Goal: Task Accomplishment & Management: Complete application form

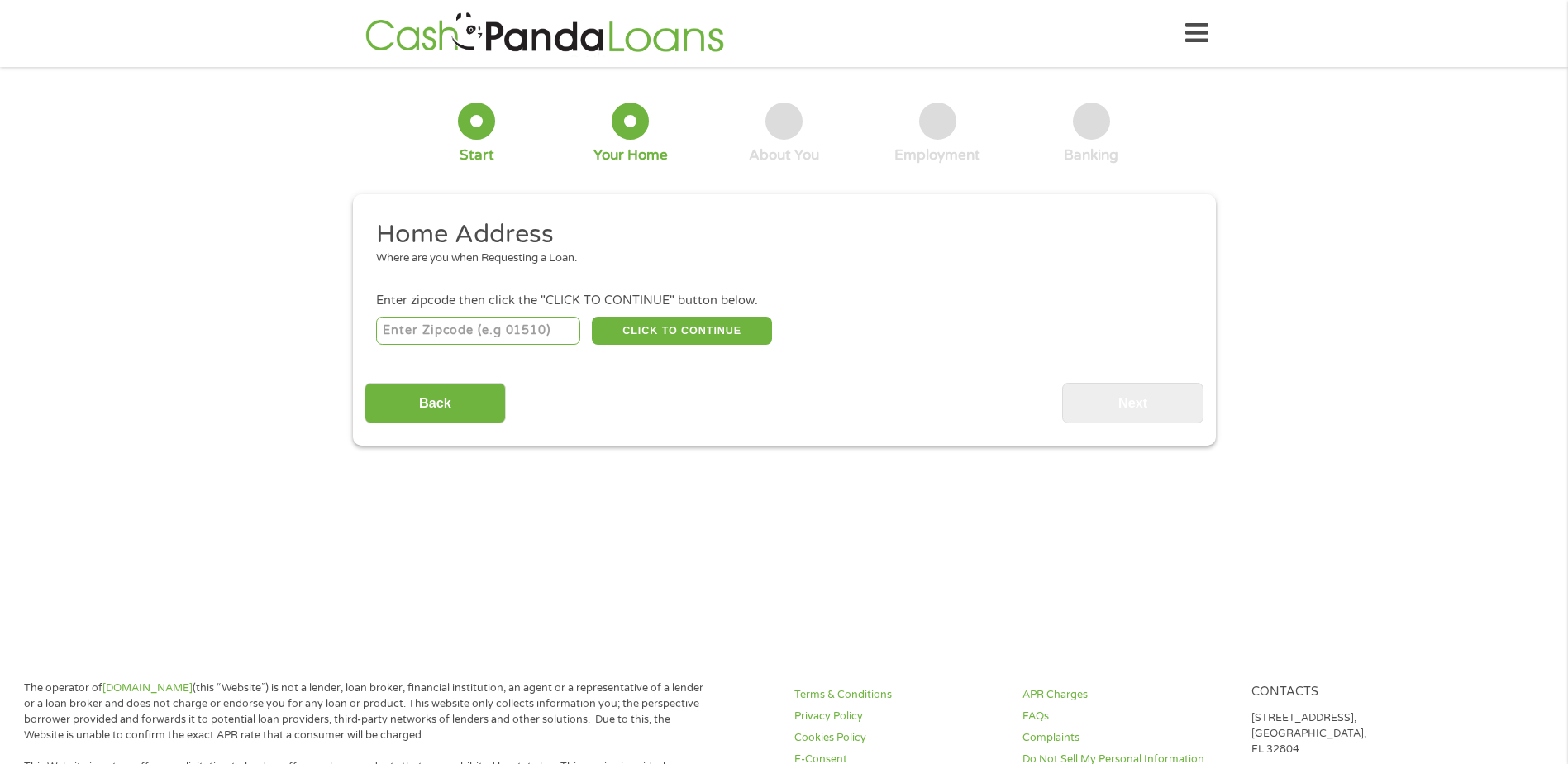
click at [501, 338] on input "number" at bounding box center [478, 331] width 205 height 28
type input "65018"
click at [735, 320] on button "CLICK TO CONTINUE" at bounding box center [682, 331] width 180 height 28
type input "65018"
type input "[US_STATE]"
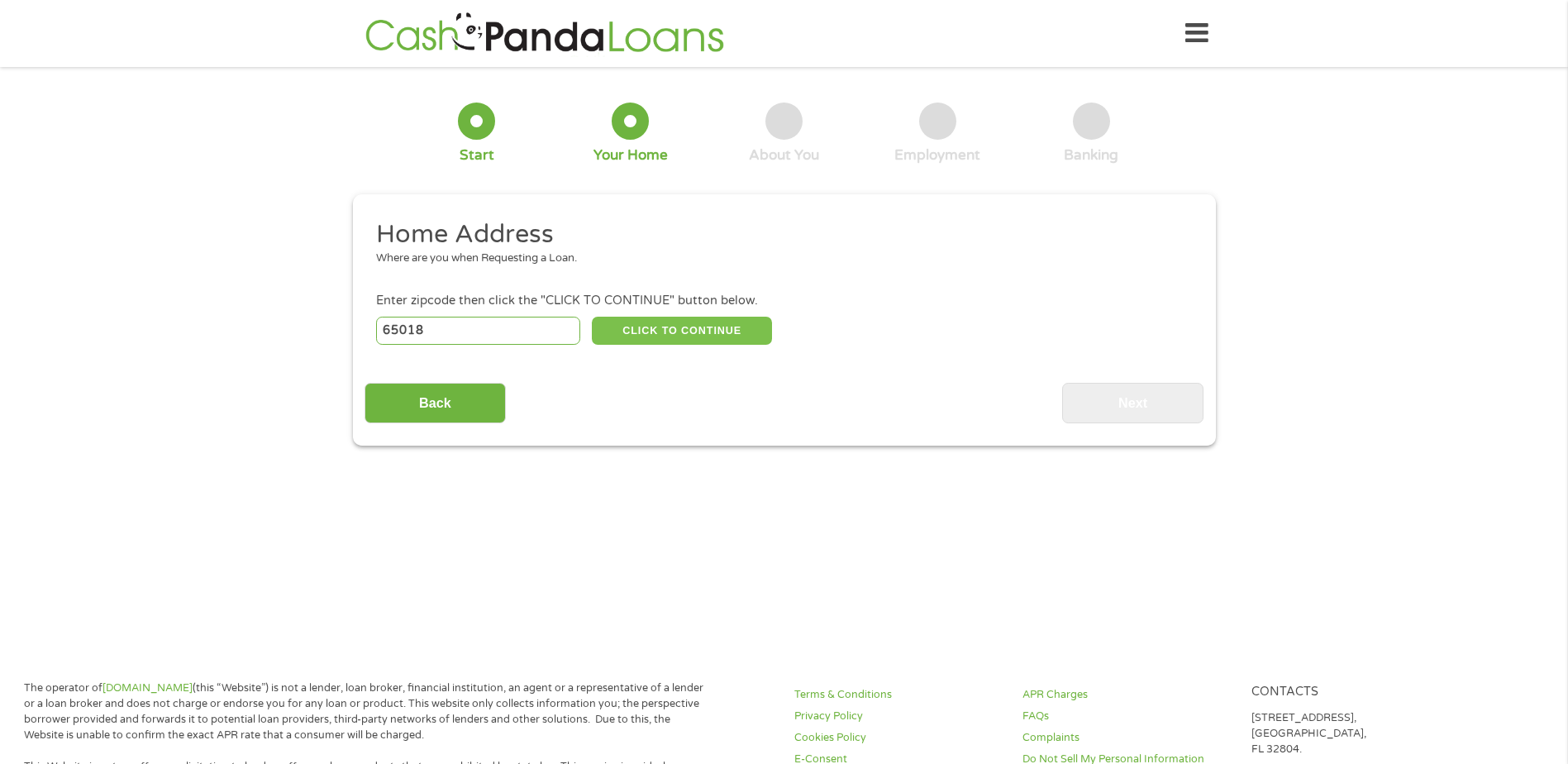
select select "[US_STATE]"
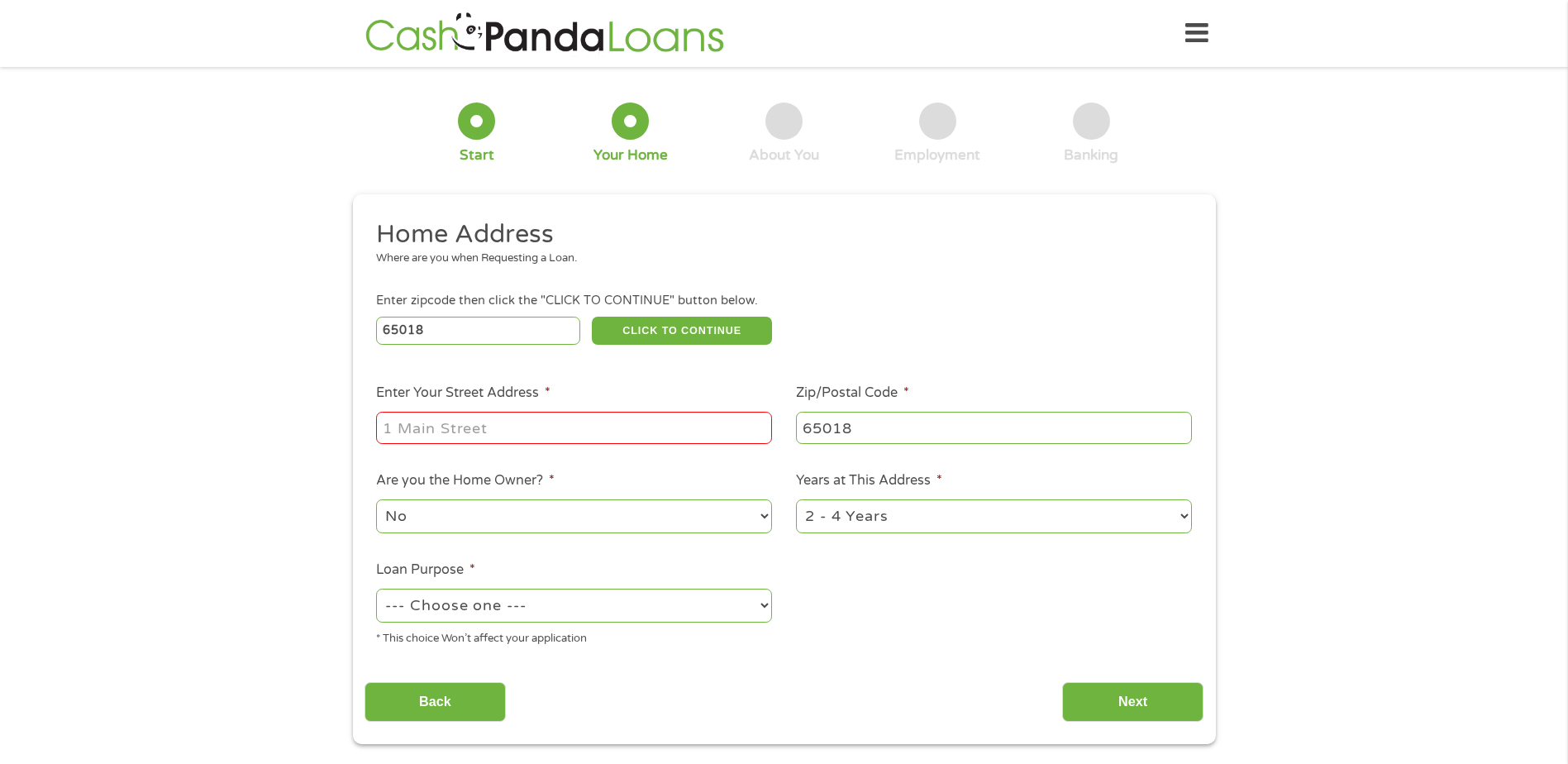
click at [673, 422] on input "Enter Your Street Address *" at bounding box center [574, 428] width 396 height 32
type input "[STREET_ADDRESS][PERSON_NAME]"
click at [630, 608] on select "--- Choose one --- Pay Bills Debt Consolidation Home Improvement Major Purchase…" at bounding box center [574, 605] width 396 height 34
select select "debtconsolidation"
click at [376, 588] on select "--- Choose one --- Pay Bills Debt Consolidation Home Improvement Major Purchase…" at bounding box center [574, 605] width 396 height 34
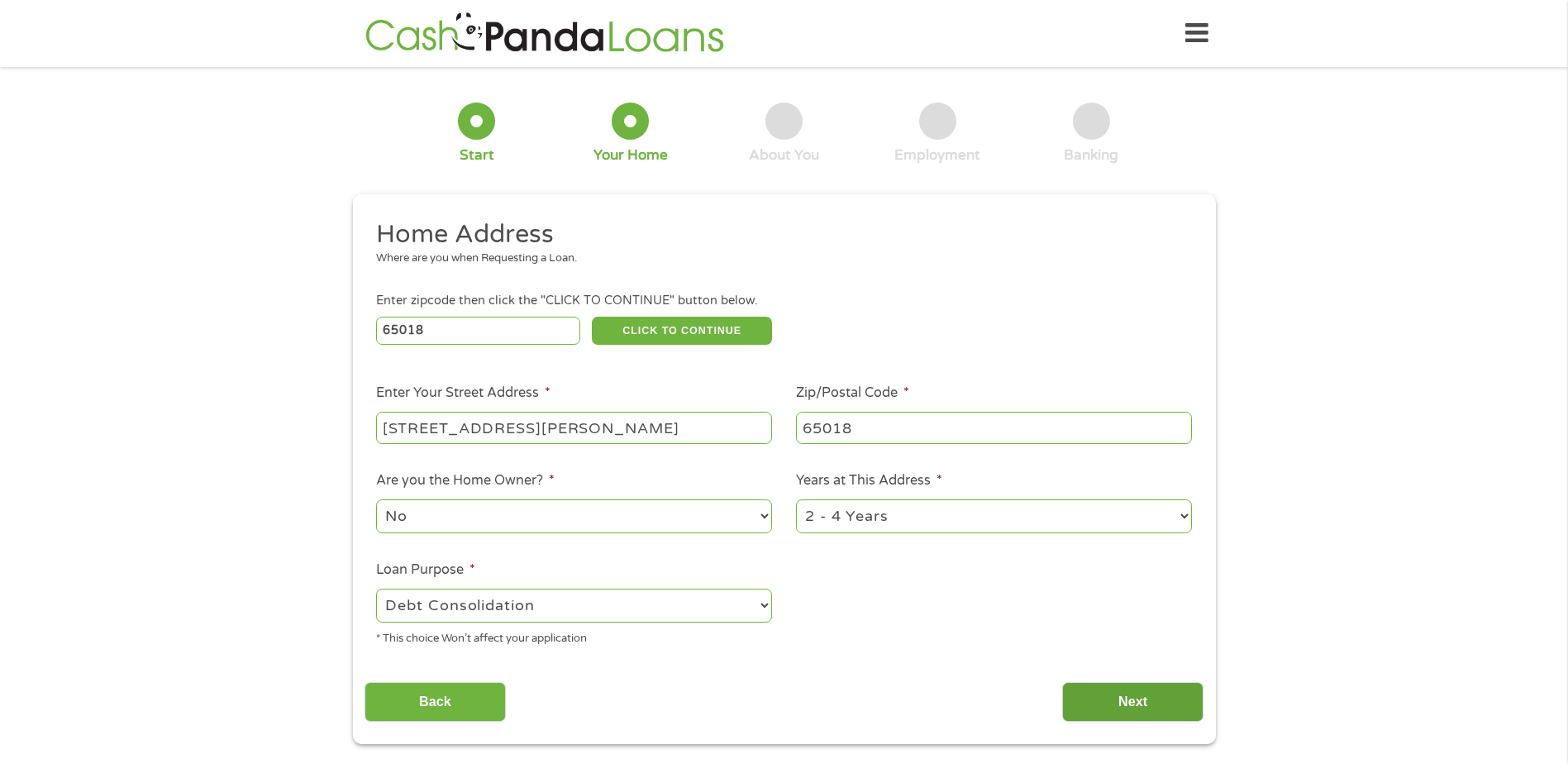
click at [1110, 707] on input "Next" at bounding box center [1132, 701] width 141 height 40
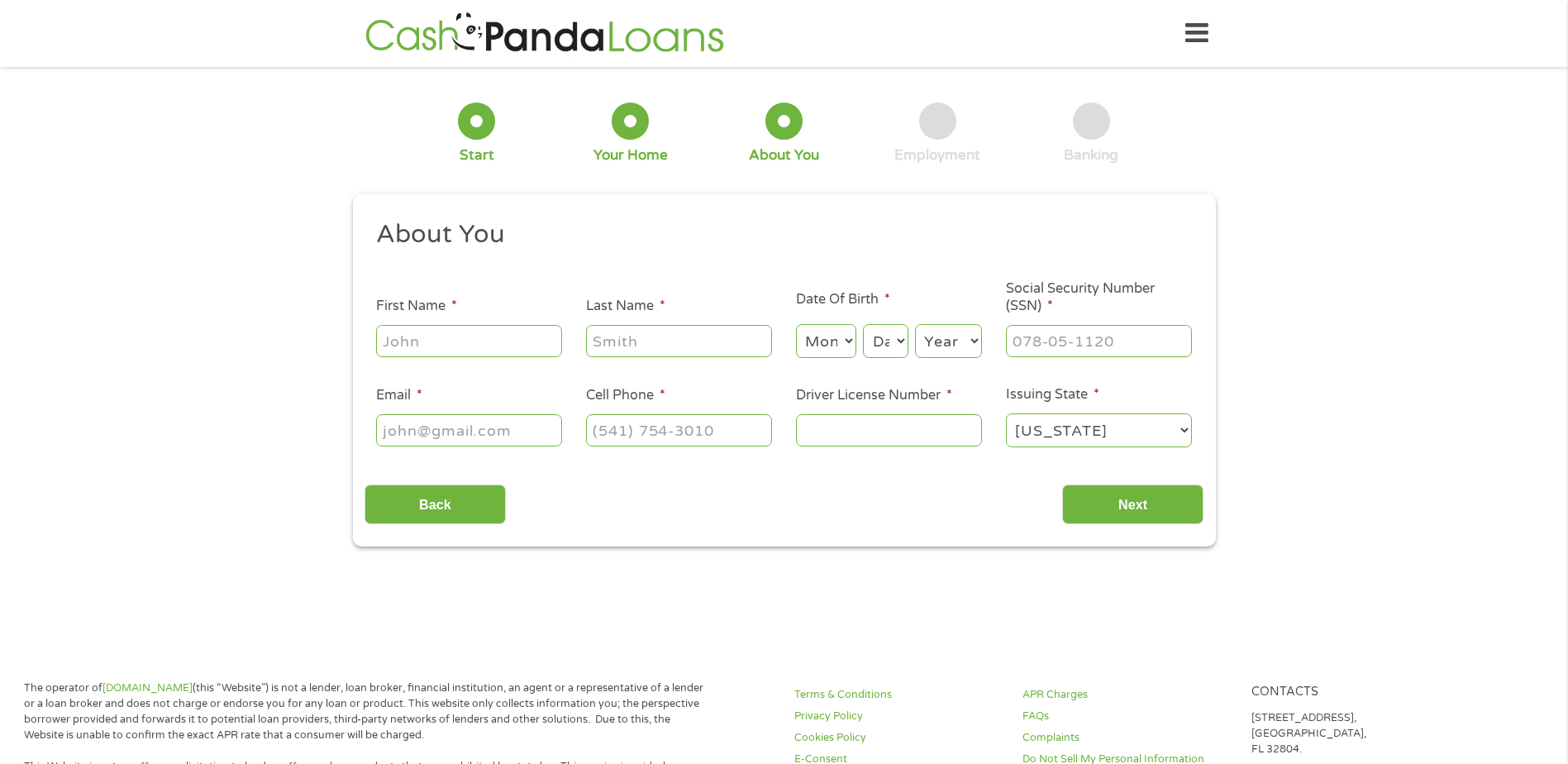
click at [475, 348] on input "First Name *" at bounding box center [469, 341] width 186 height 32
type input "[PERSON_NAME]"
select select "12"
select select "10"
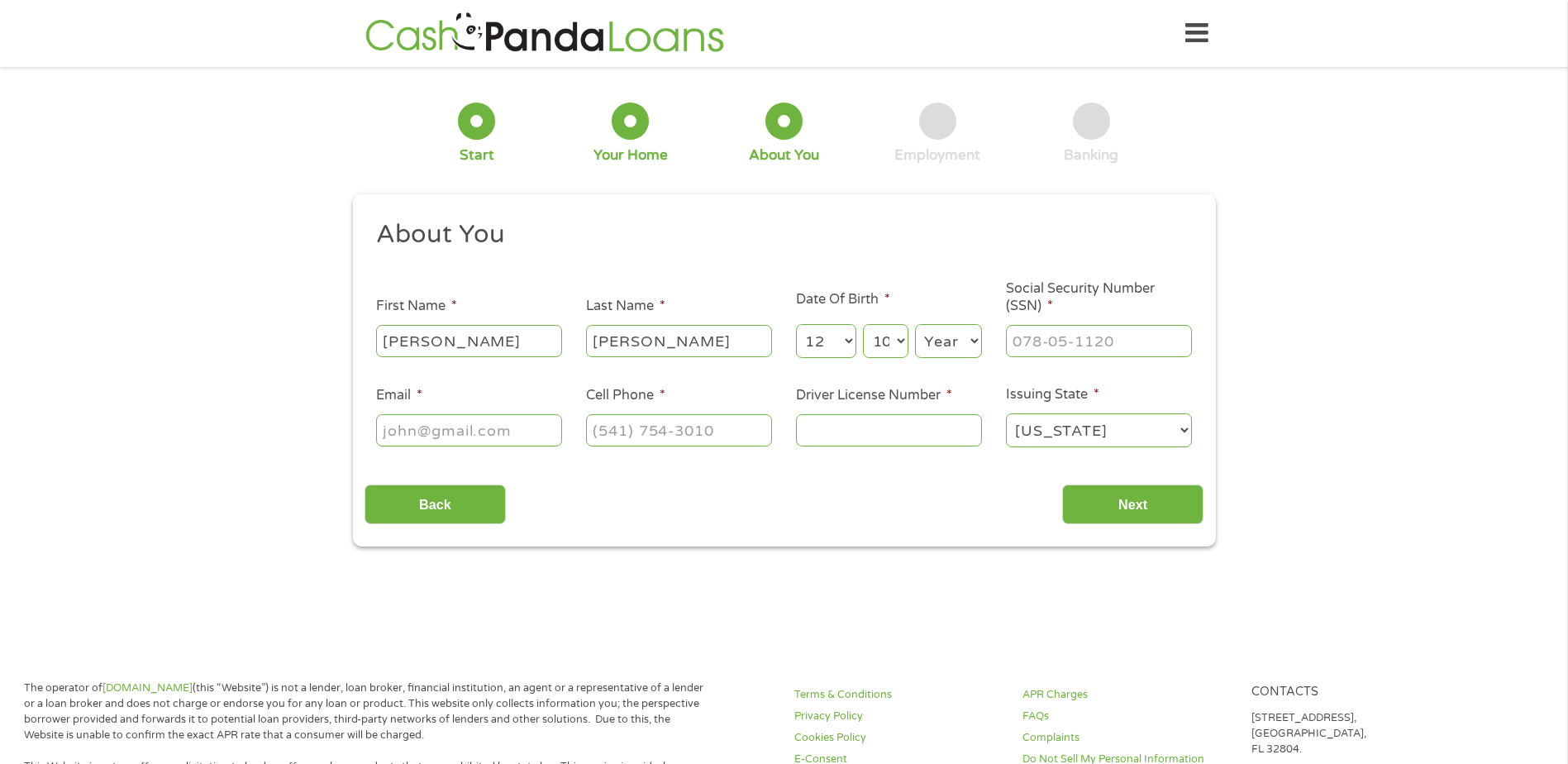
select select "1976"
type input "[EMAIL_ADDRESS][DOMAIN_NAME]"
type input "[PHONE_NUMBER]"
click at [906, 432] on input "Driver License Number *" at bounding box center [888, 430] width 186 height 32
type input "461g129728"
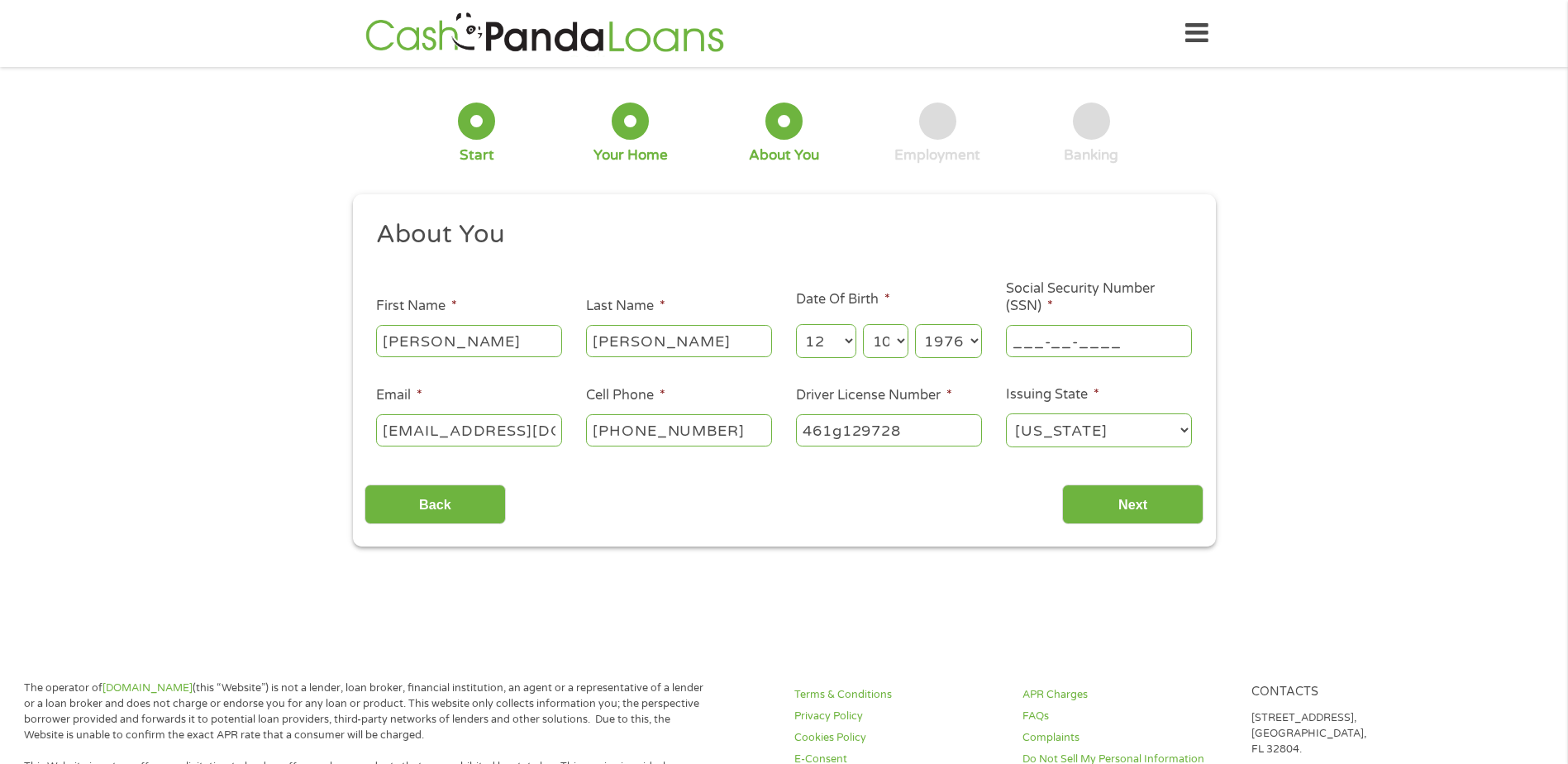
click at [1025, 333] on input "___-__-____" at bounding box center [1098, 341] width 186 height 32
type input "613-09-4883"
click at [1123, 499] on input "Next" at bounding box center [1132, 504] width 141 height 40
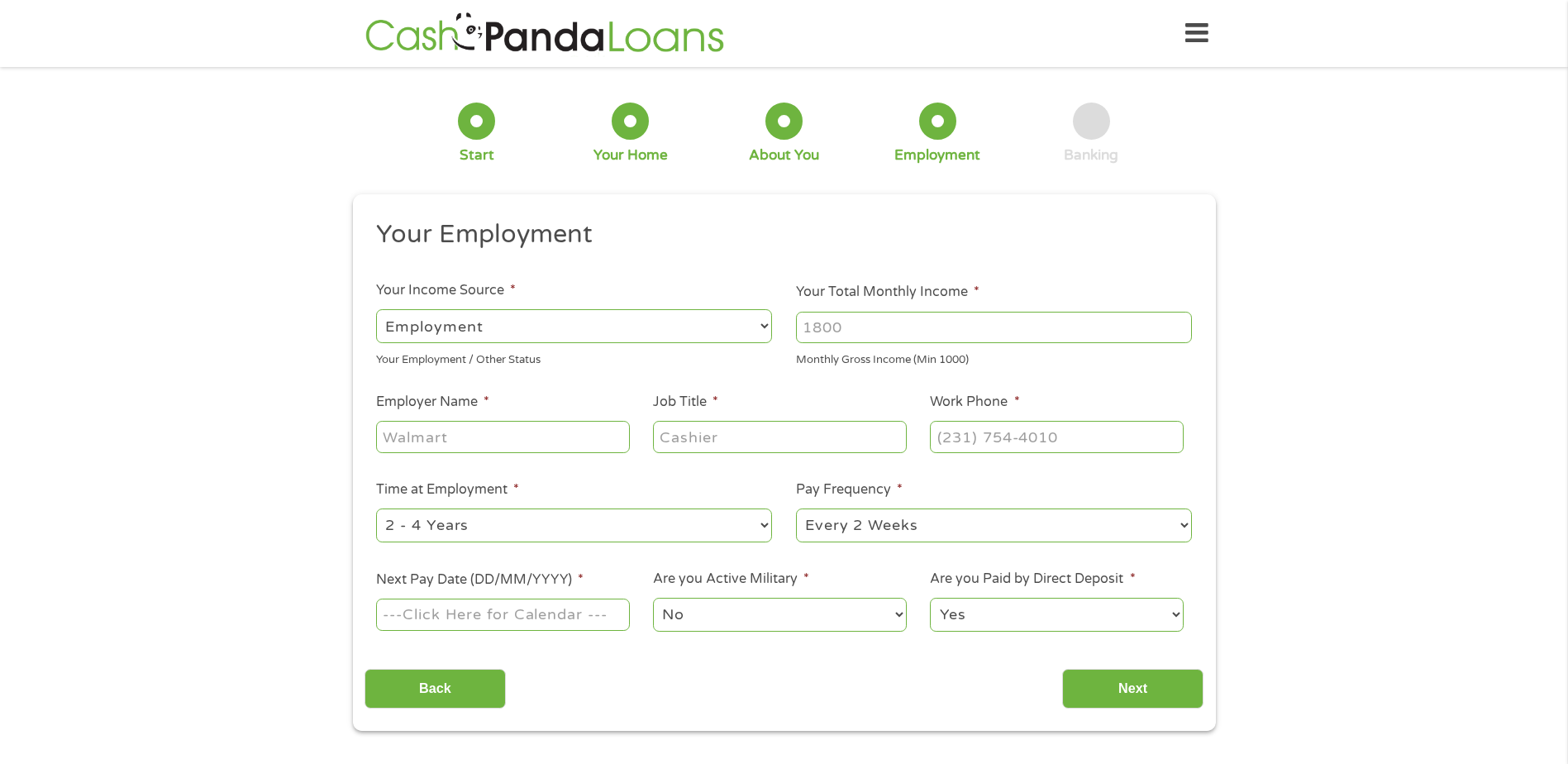
drag, startPoint x: 868, startPoint y: 333, endPoint x: 810, endPoint y: 344, distance: 59.0
click at [810, 344] on div at bounding box center [994, 327] width 396 height 38
click at [869, 534] on select "--- Choose one --- Every 2 Weeks Every Week Monthly Semi-Monthly" at bounding box center [994, 525] width 396 height 34
select select "semimonthly"
click at [796, 508] on select "--- Choose one --- Every 2 Weeks Every Week Monthly Semi-Monthly" at bounding box center [994, 525] width 396 height 34
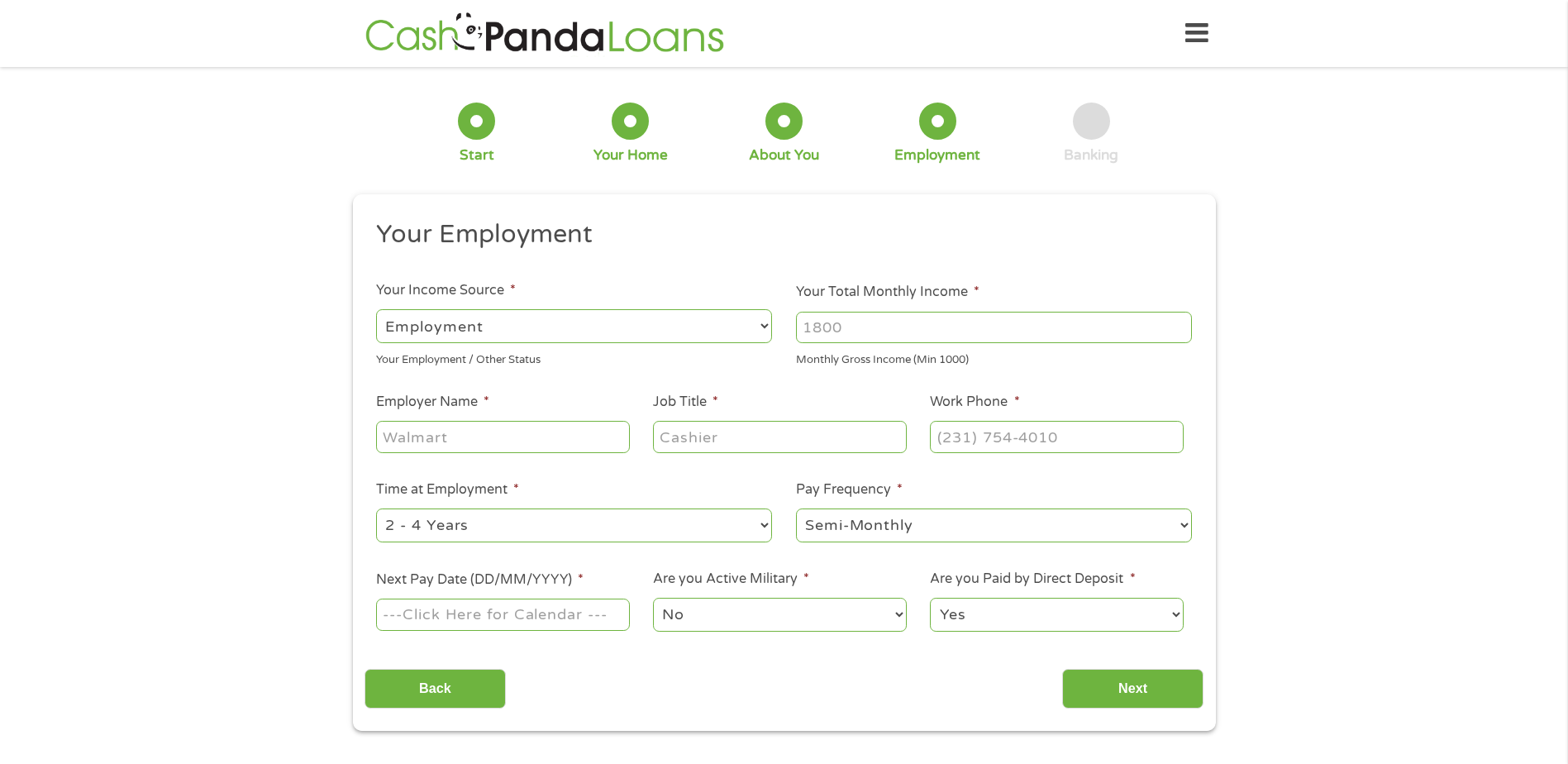
click at [570, 613] on input "Next Pay Date (DD/MM/YYYY) *" at bounding box center [502, 615] width 253 height 32
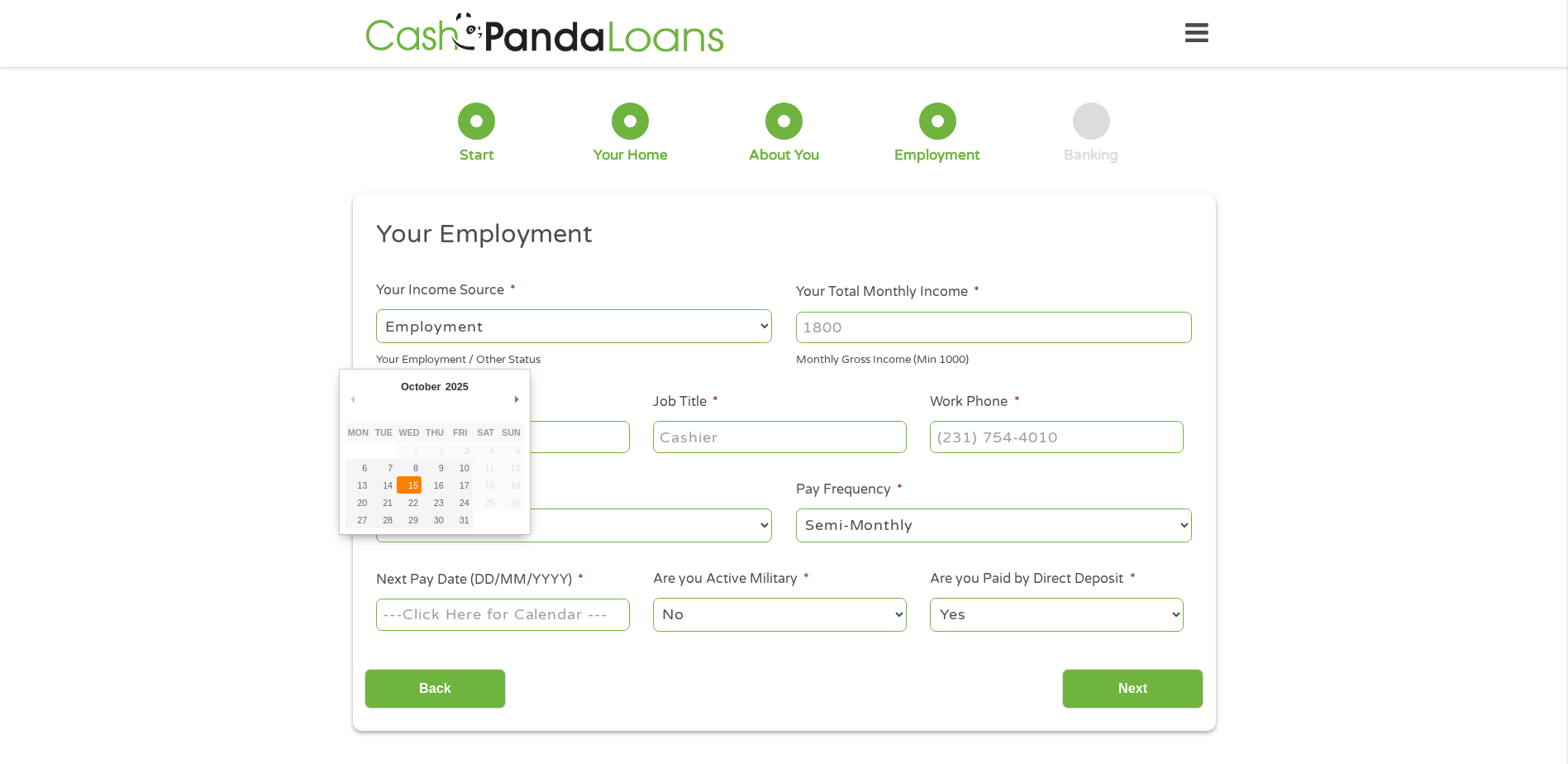
type input "[DATE]"
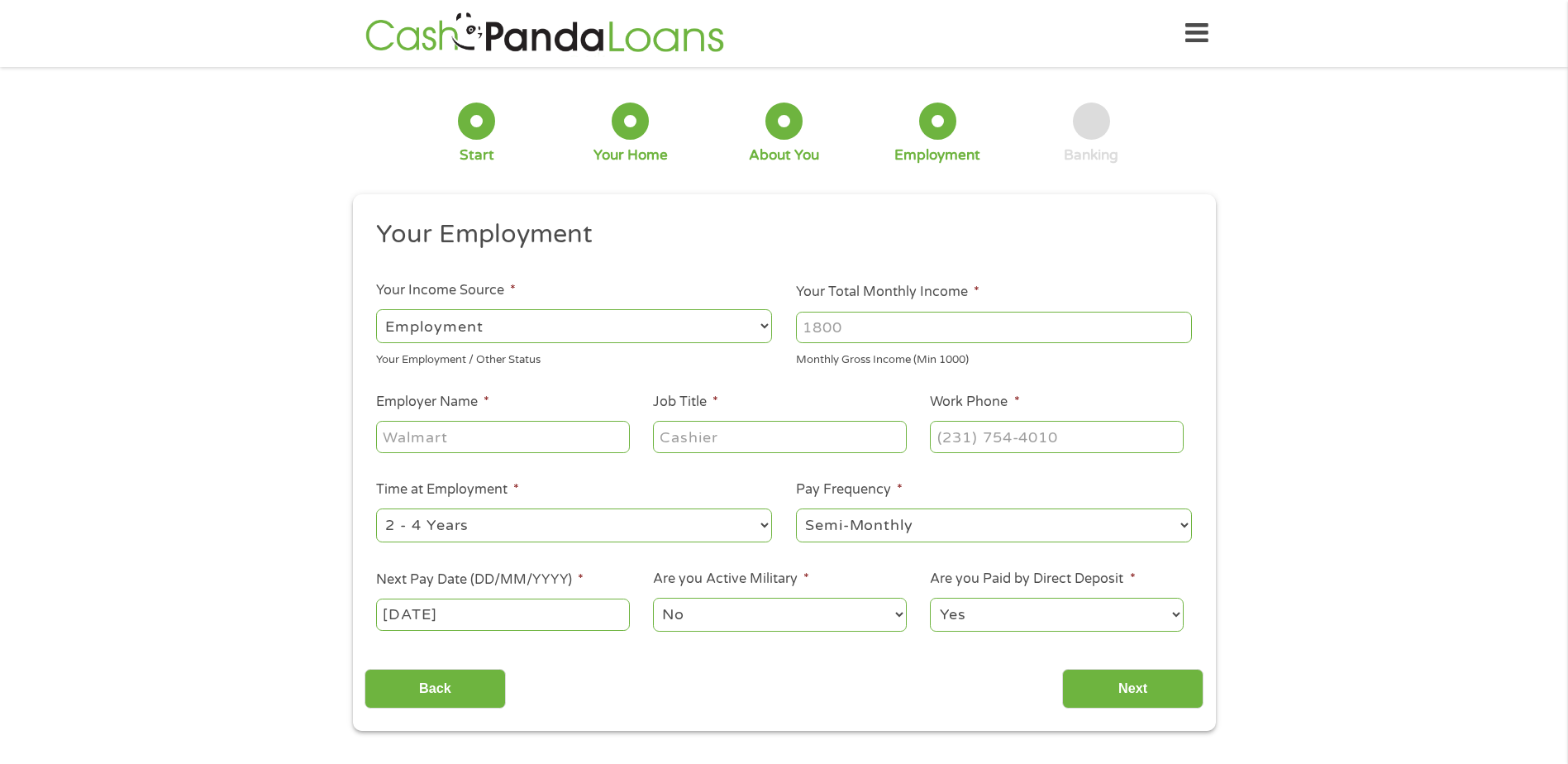
click at [481, 438] on input "Employer Name *" at bounding box center [502, 436] width 253 height 32
type input "[US_STATE] DOC"
type input "Quality Coordinator"
drag, startPoint x: 975, startPoint y: 433, endPoint x: 971, endPoint y: 442, distance: 9.8
click at [975, 437] on input "(___) ___-____" at bounding box center [1055, 436] width 253 height 32
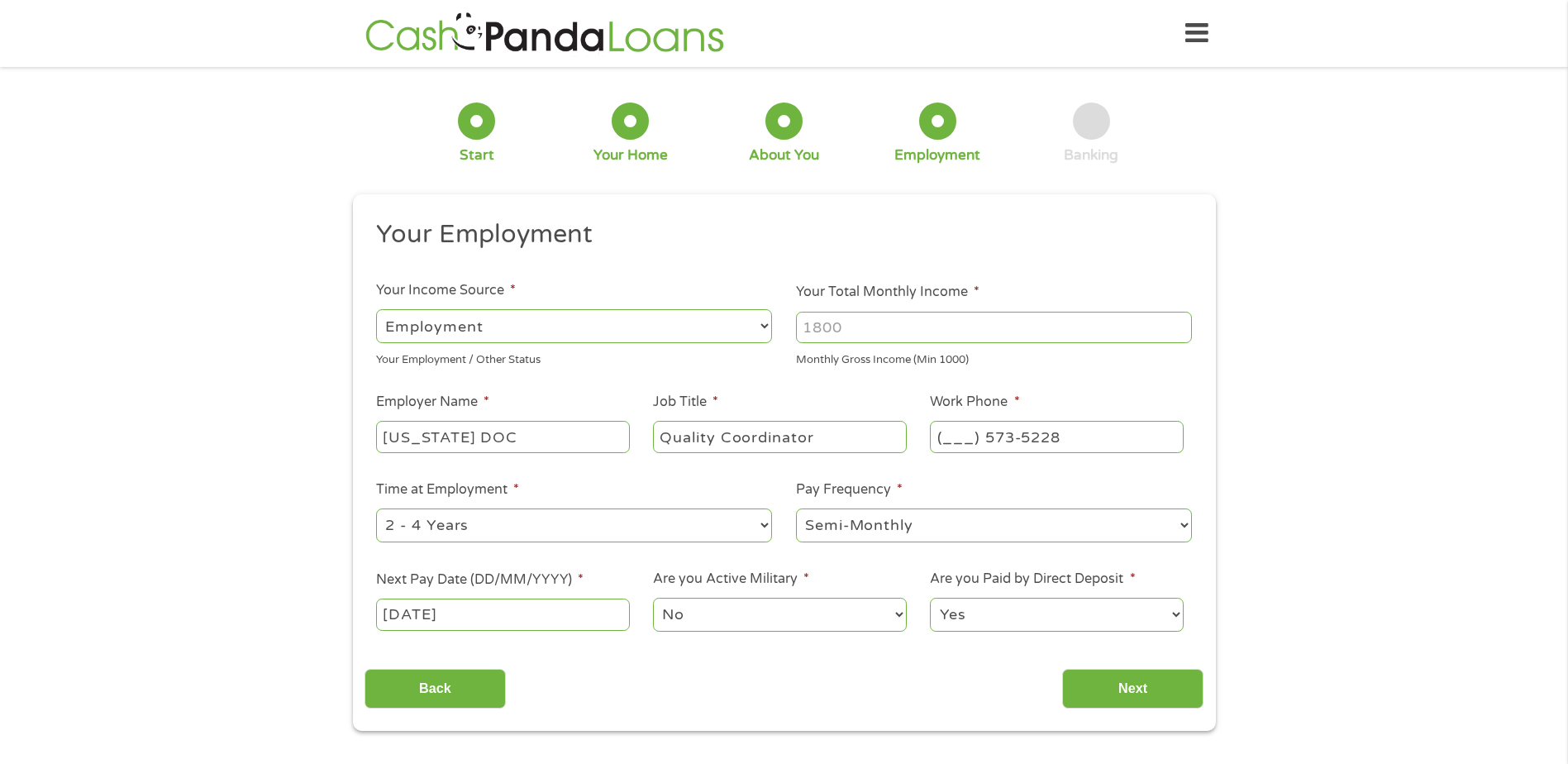
click at [944, 439] on input "(___) 573-5228" at bounding box center [1055, 436] width 253 height 32
type input "[PHONE_NUMBER]"
click at [1003, 333] on input "Your Total Monthly Income *" at bounding box center [994, 328] width 396 height 32
click at [939, 330] on input "Your Total Monthly Income *" at bounding box center [994, 328] width 396 height 32
type input "5034"
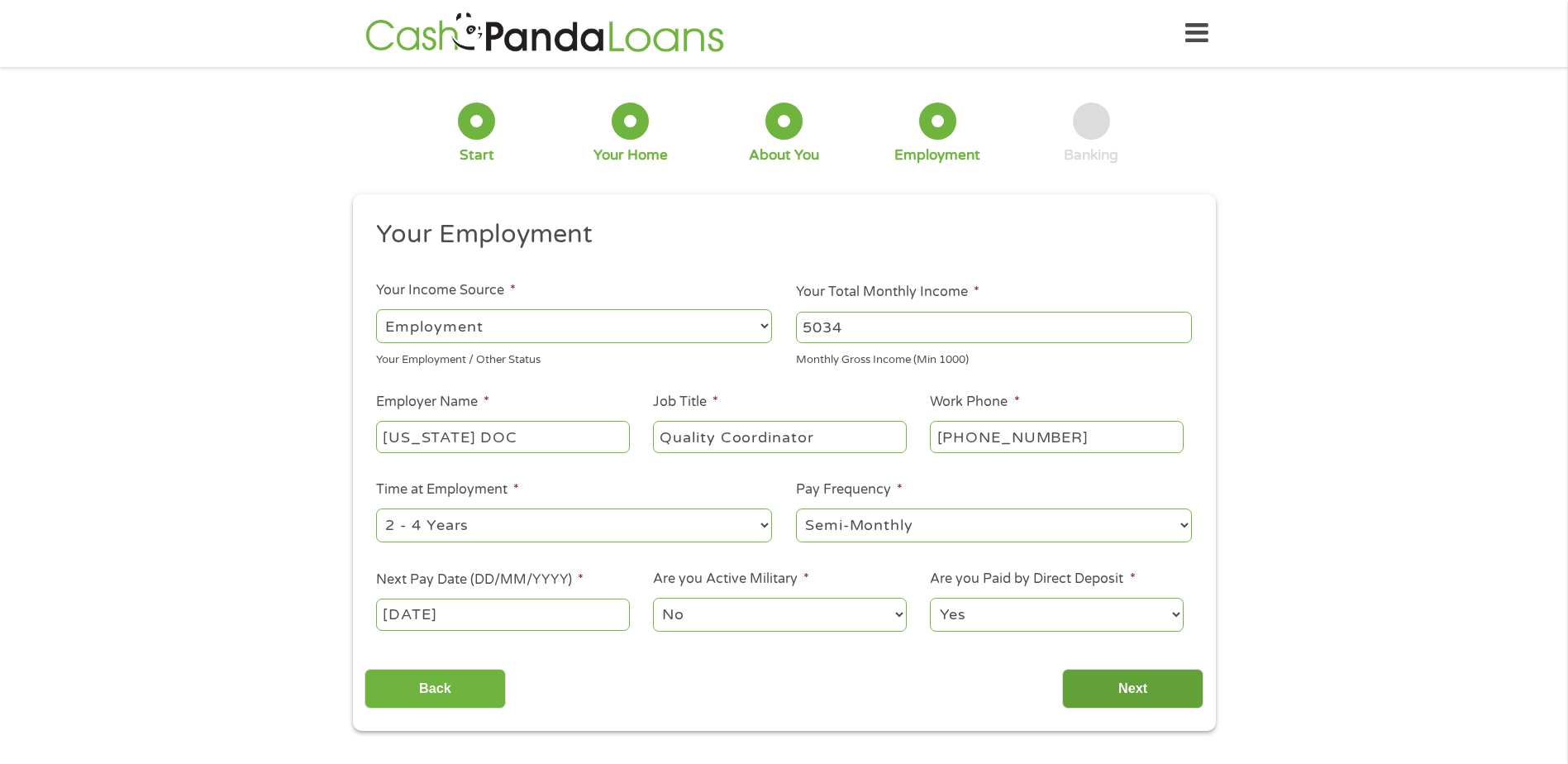
click at [1181, 683] on input "Next" at bounding box center [1132, 688] width 141 height 40
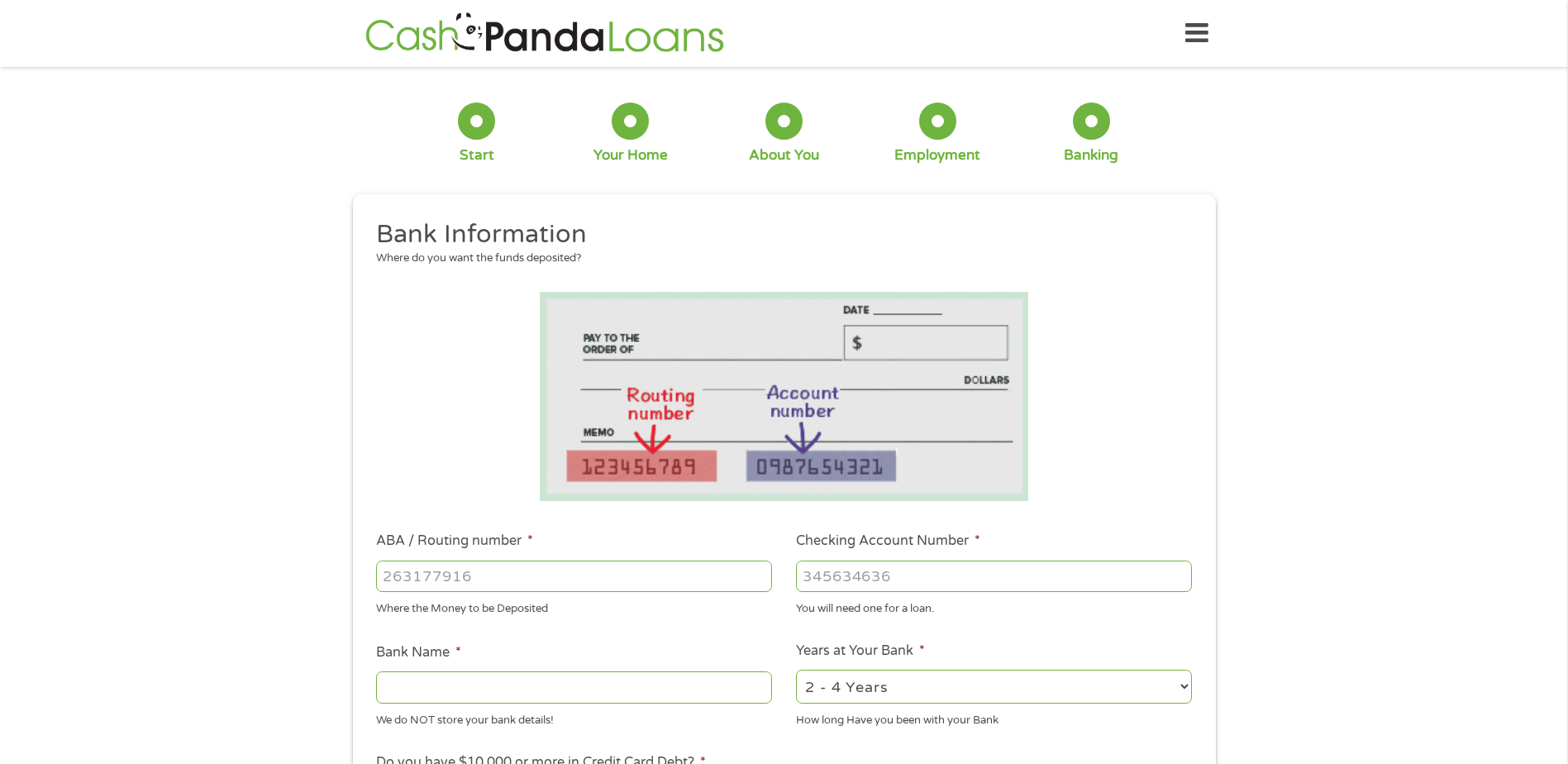
click at [715, 587] on input "ABA / Routing number *" at bounding box center [574, 576] width 396 height 32
type input "-1"
click at [498, 579] on input "-1" at bounding box center [574, 576] width 396 height 32
type input "314074269"
type input "USAA FEDERAL SAVINGS BANK"
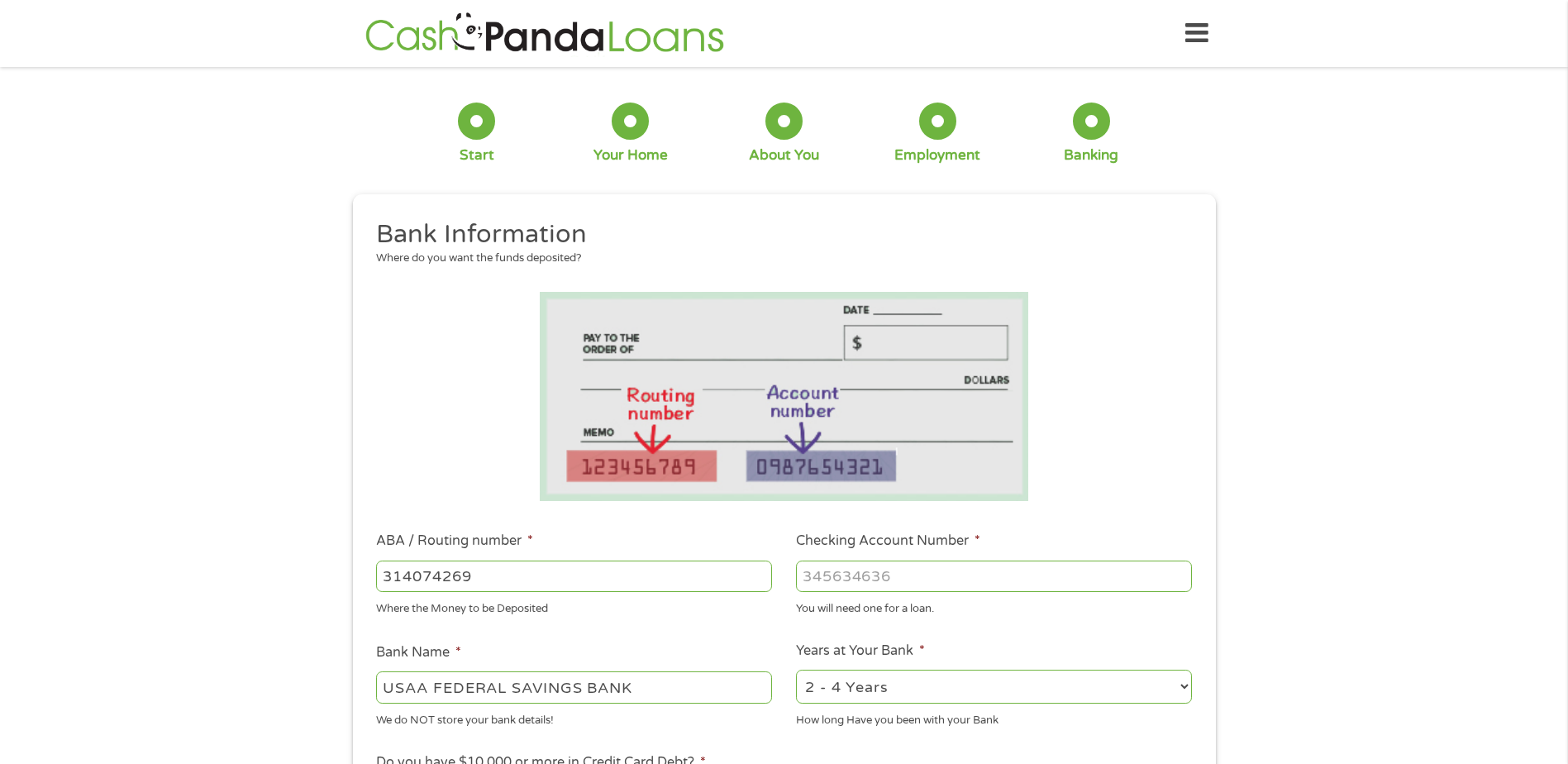
type input "314074269"
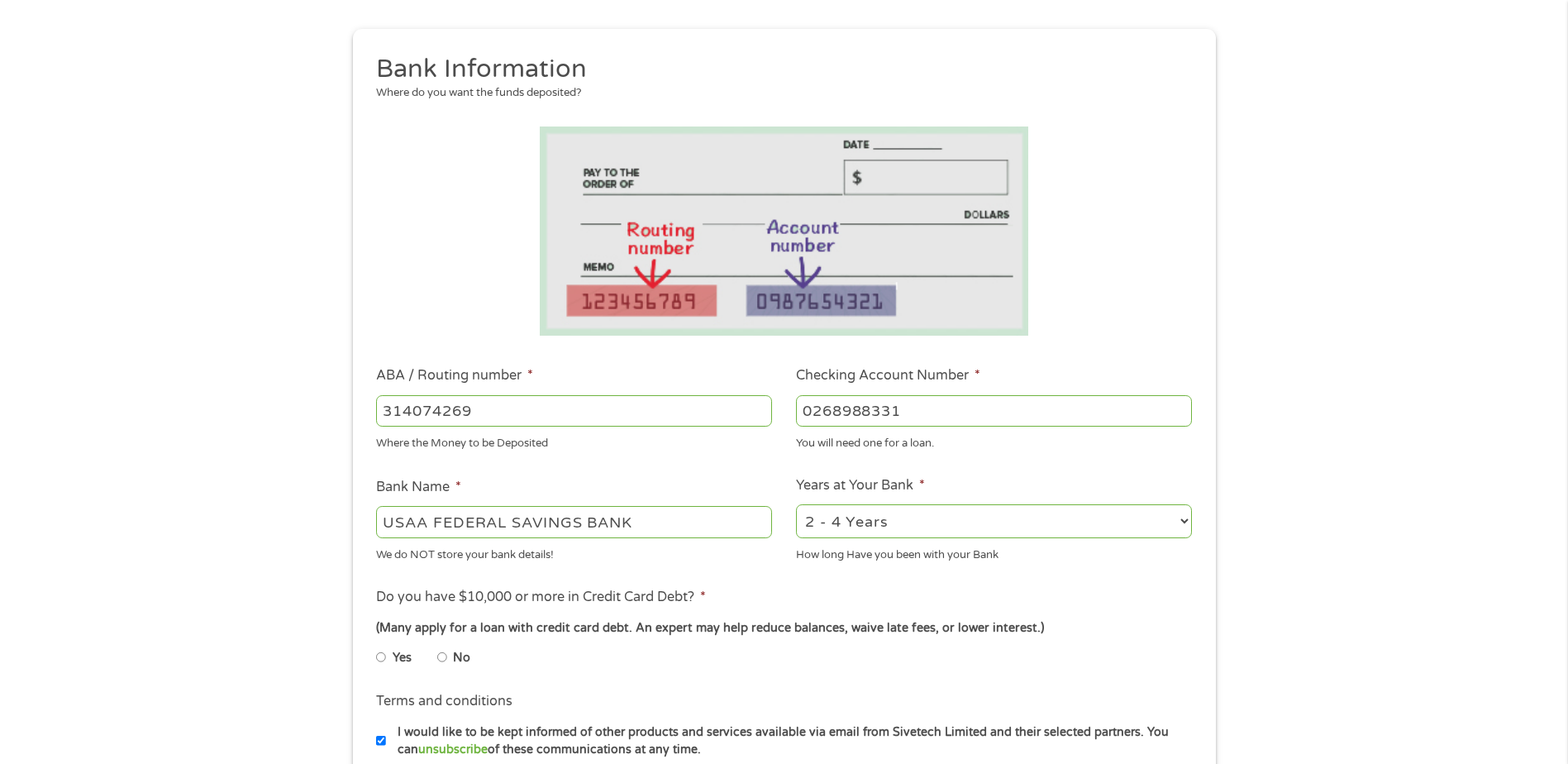
type input "0268988331"
click at [867, 533] on select "2 - 4 Years 6 - 12 Months 1 - 2 Years Over 4 Years" at bounding box center [994, 521] width 396 height 34
select select "60months"
click at [796, 504] on select "2 - 4 Years 6 - 12 Months 1 - 2 Years Over 4 Years" at bounding box center [994, 521] width 396 height 34
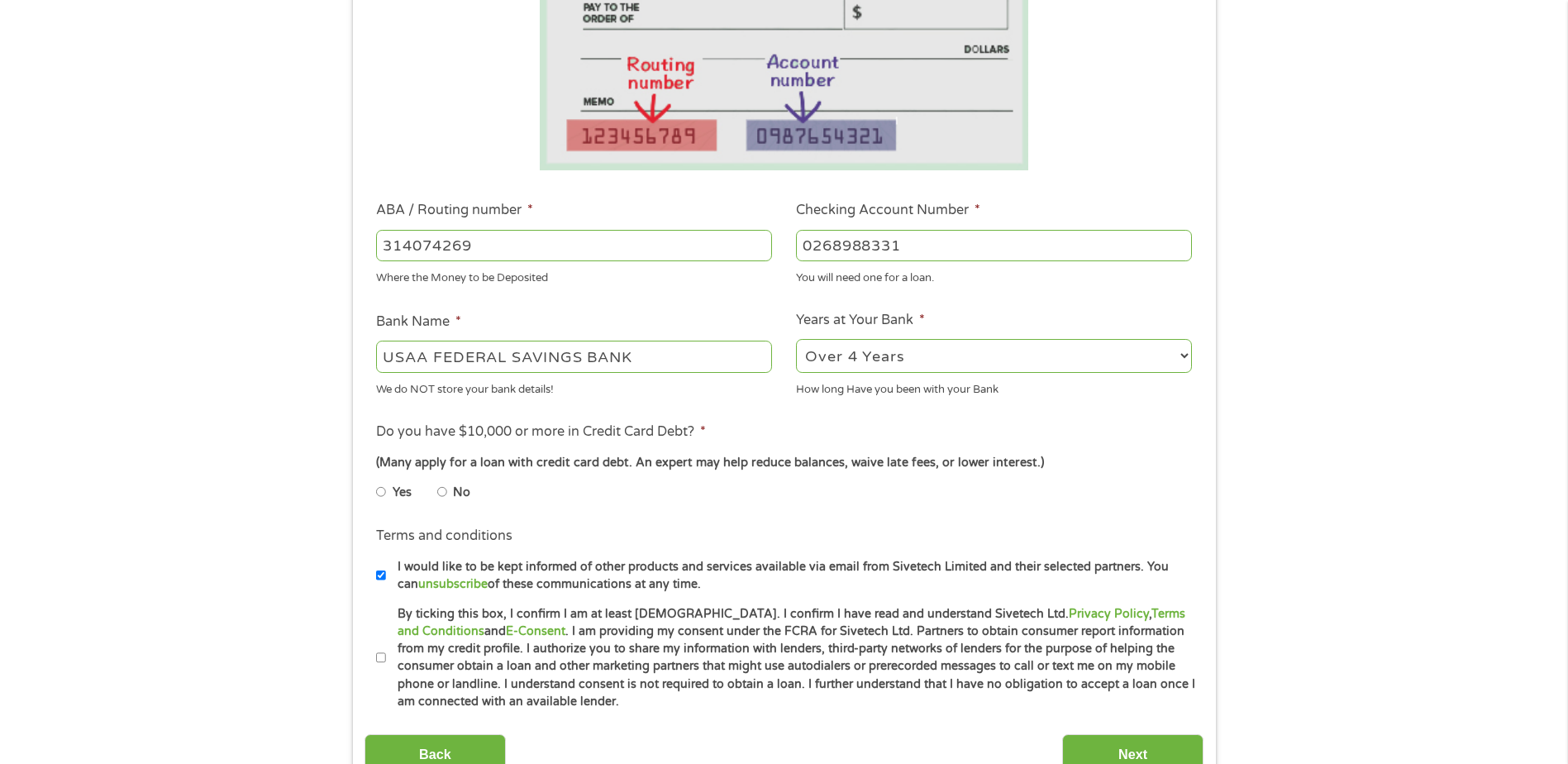
click at [443, 492] on input "No" at bounding box center [442, 491] width 10 height 26
radio input "true"
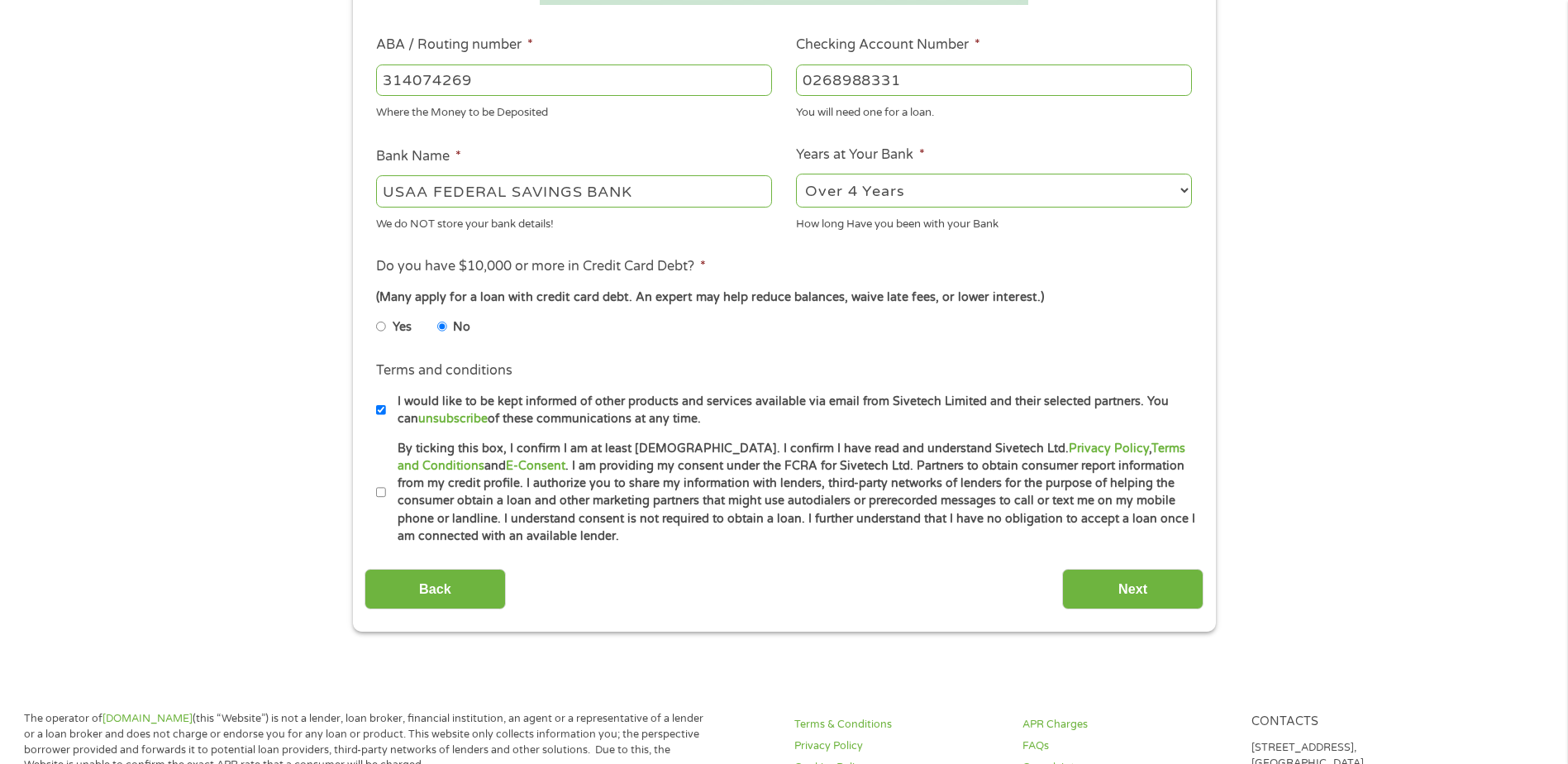
scroll to position [578, 0]
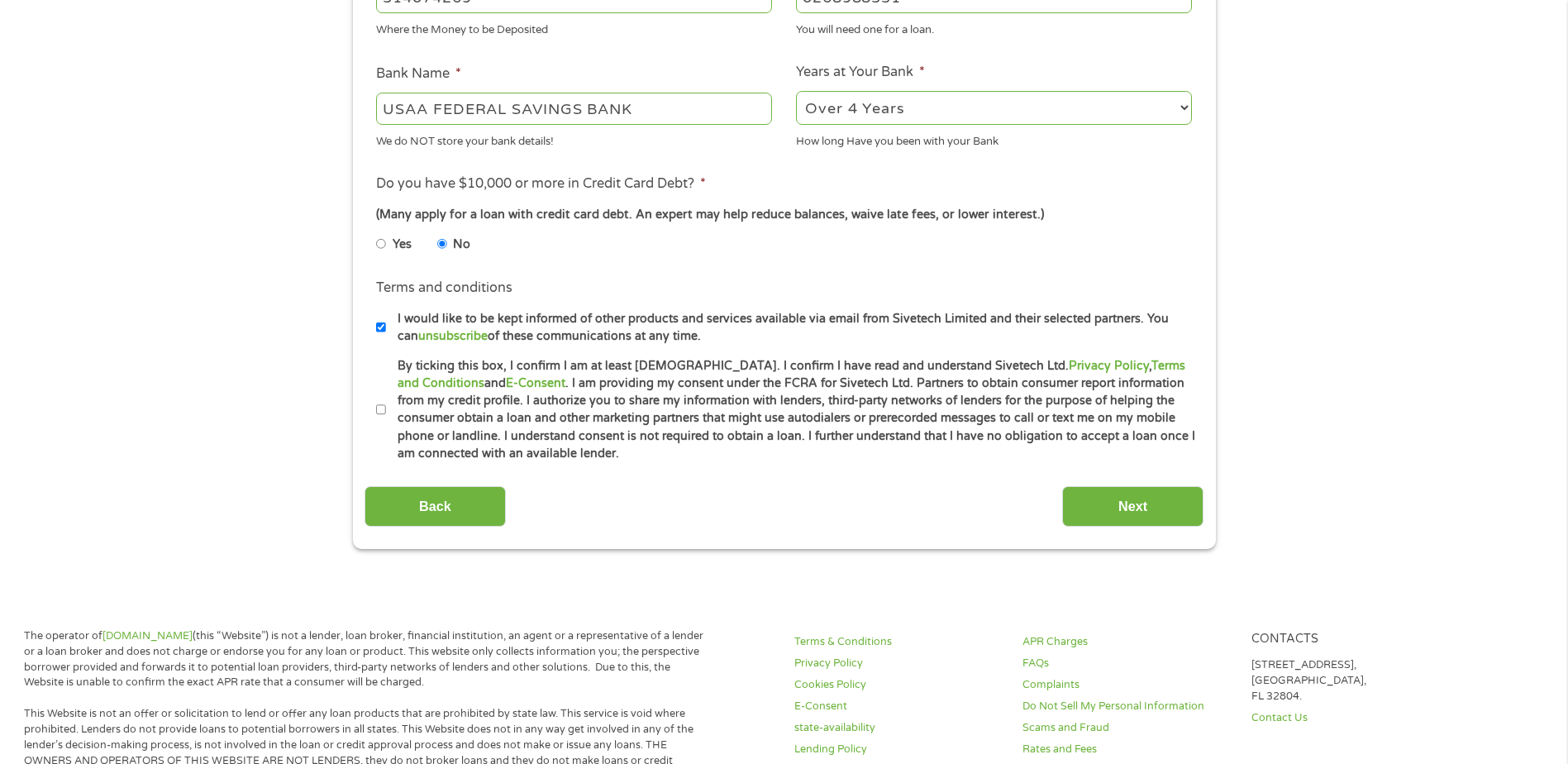
click at [374, 408] on li "Terms and conditions * By ticking this box, I confirm I am at least [DEMOGRAPHI…" at bounding box center [784, 409] width 839 height 106
click at [376, 403] on input "By ticking this box, I confirm I am at least [DEMOGRAPHIC_DATA]. I confirm I ha…" at bounding box center [381, 410] width 10 height 26
checkbox input "true"
click at [376, 331] on input "I would like to be kept informed of other products and services available via e…" at bounding box center [381, 327] width 10 height 26
checkbox input "false"
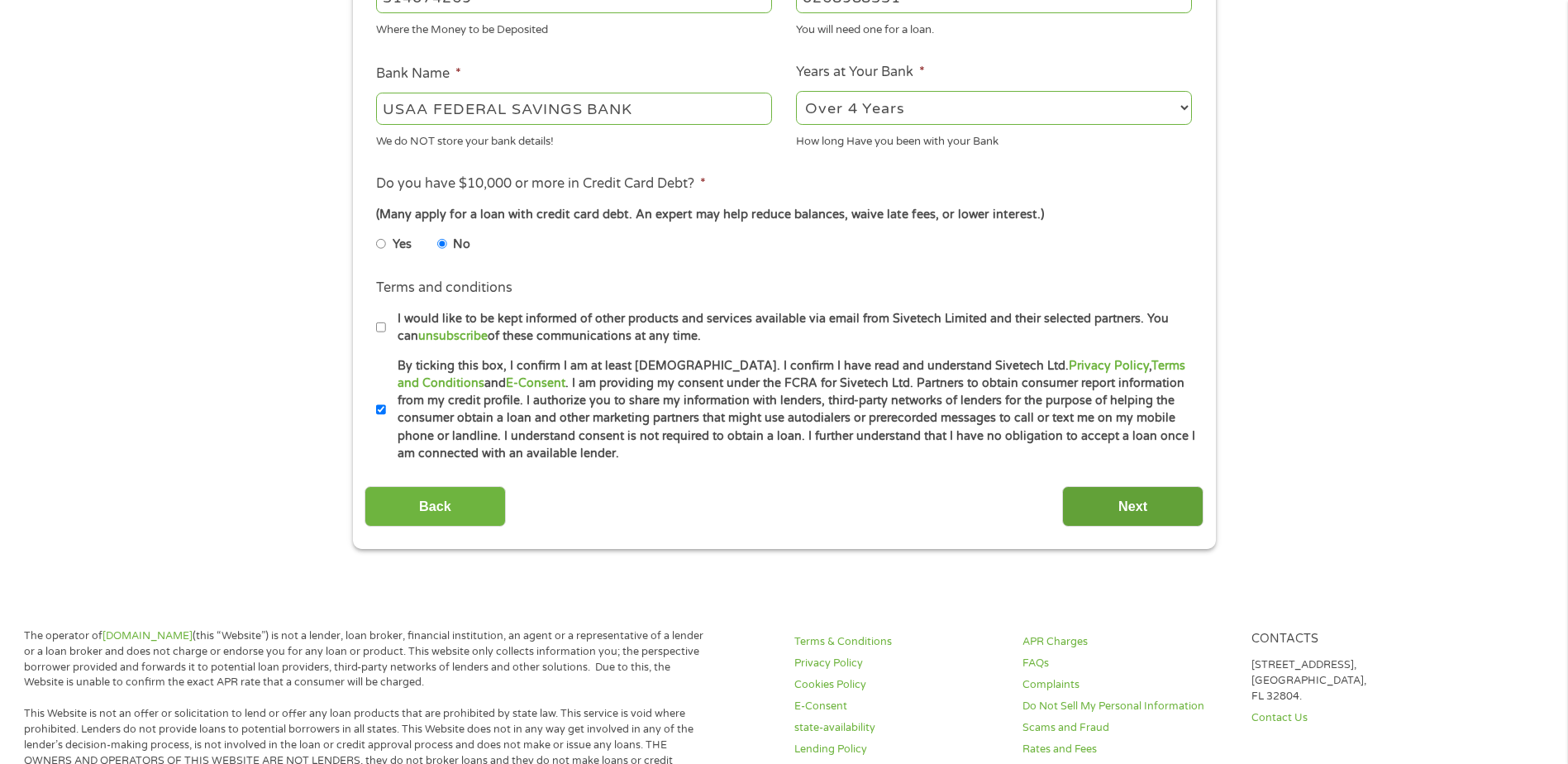
click at [1139, 505] on input "Next" at bounding box center [1132, 505] width 141 height 40
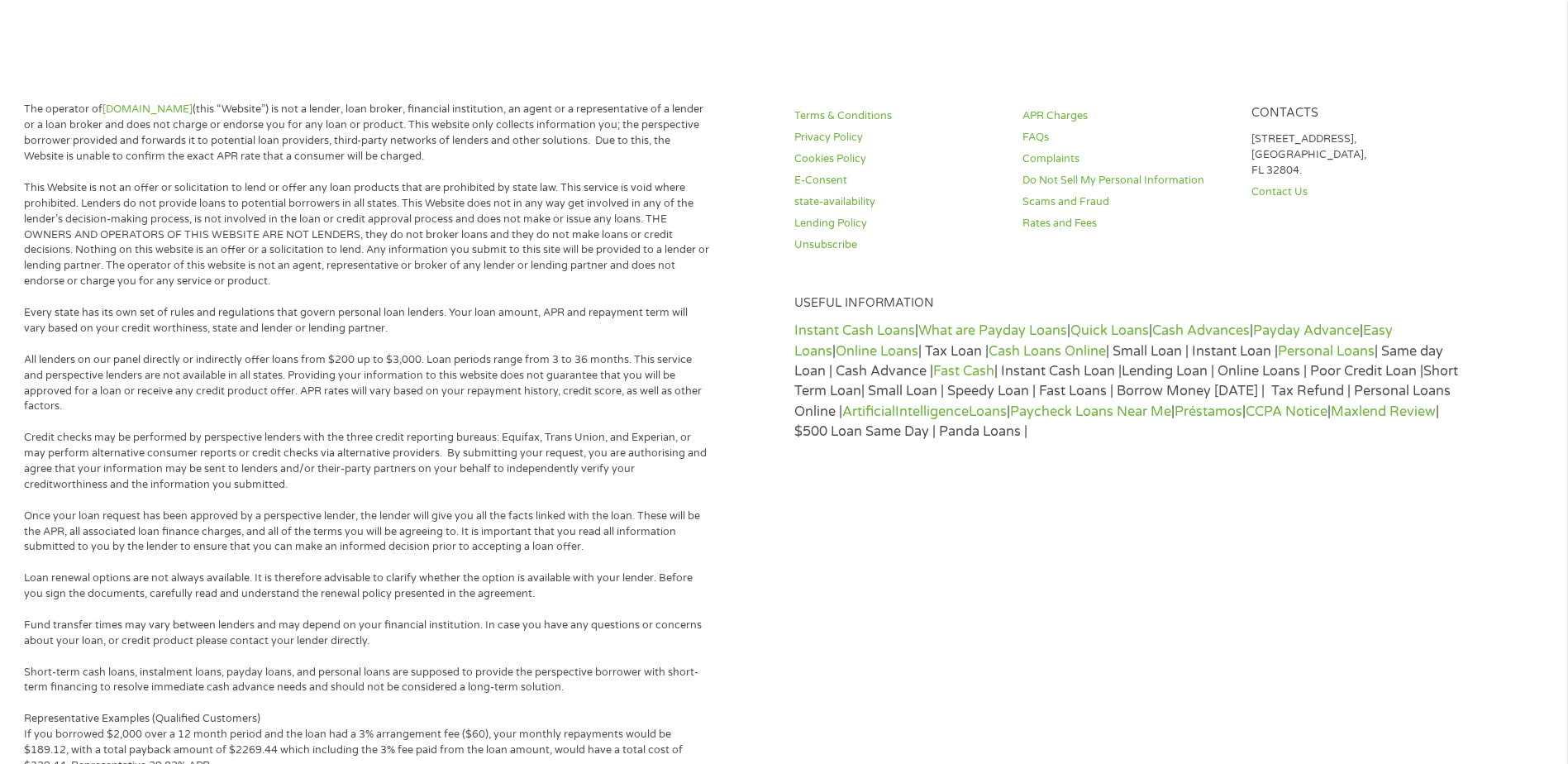
scroll to position [0, 0]
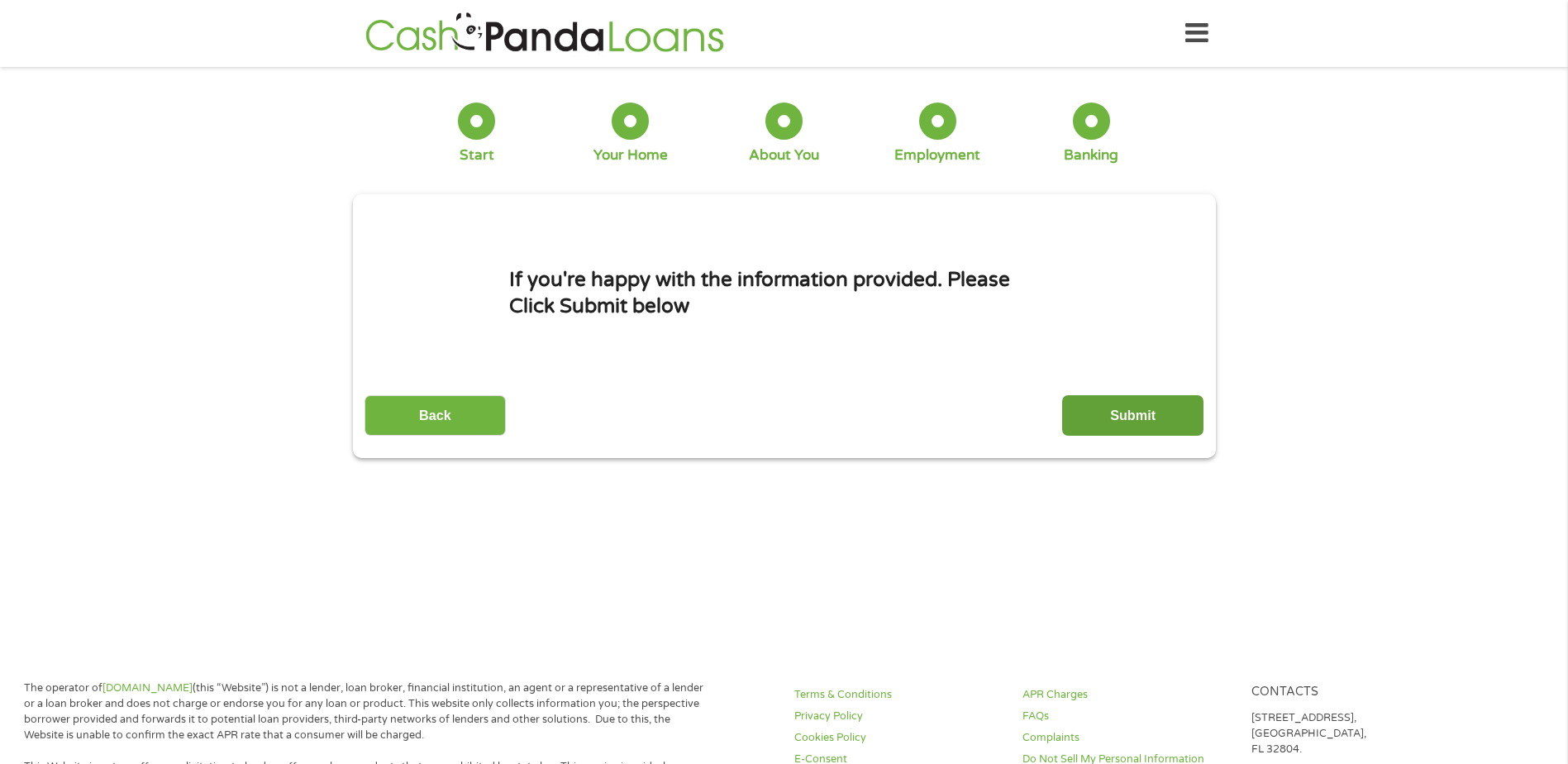
click at [1136, 411] on input "Submit" at bounding box center [1132, 415] width 141 height 40
